Goal: Task Accomplishment & Management: Use online tool/utility

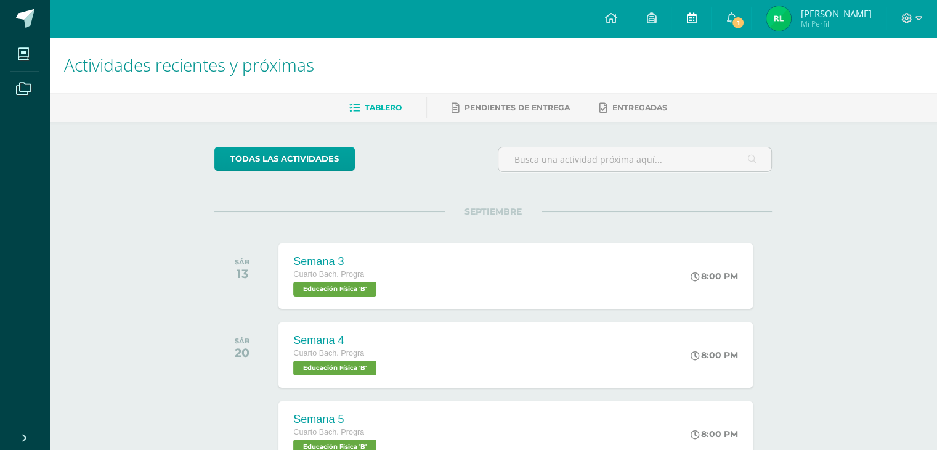
click at [688, 10] on link at bounding box center [691, 18] width 39 height 37
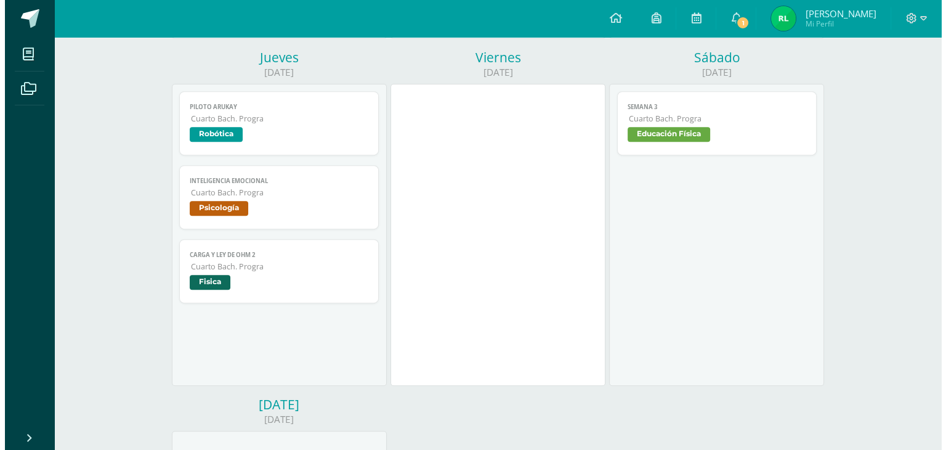
scroll to position [505, 0]
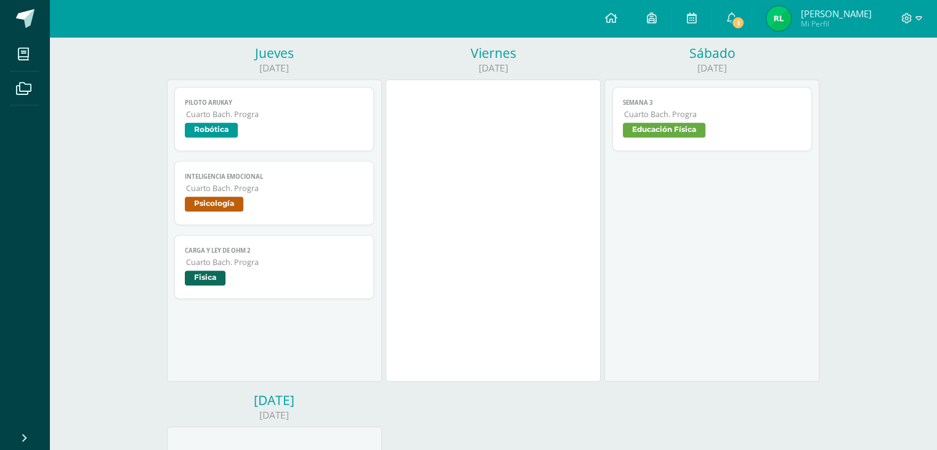
click at [324, 291] on link "Carga y [PERSON_NAME] 2 Cuarto [PERSON_NAME]. Progra Fisica" at bounding box center [274, 267] width 200 height 64
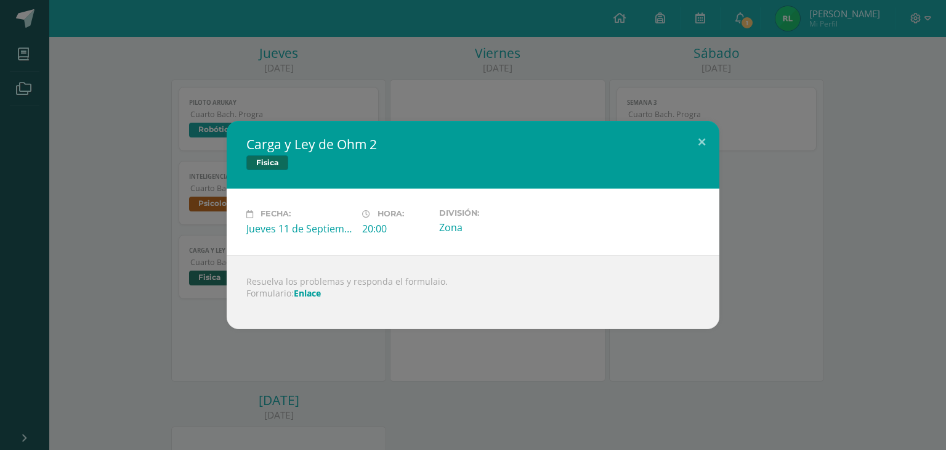
click at [310, 296] on link "Enlace" at bounding box center [307, 293] width 27 height 12
